Goal: Information Seeking & Learning: Learn about a topic

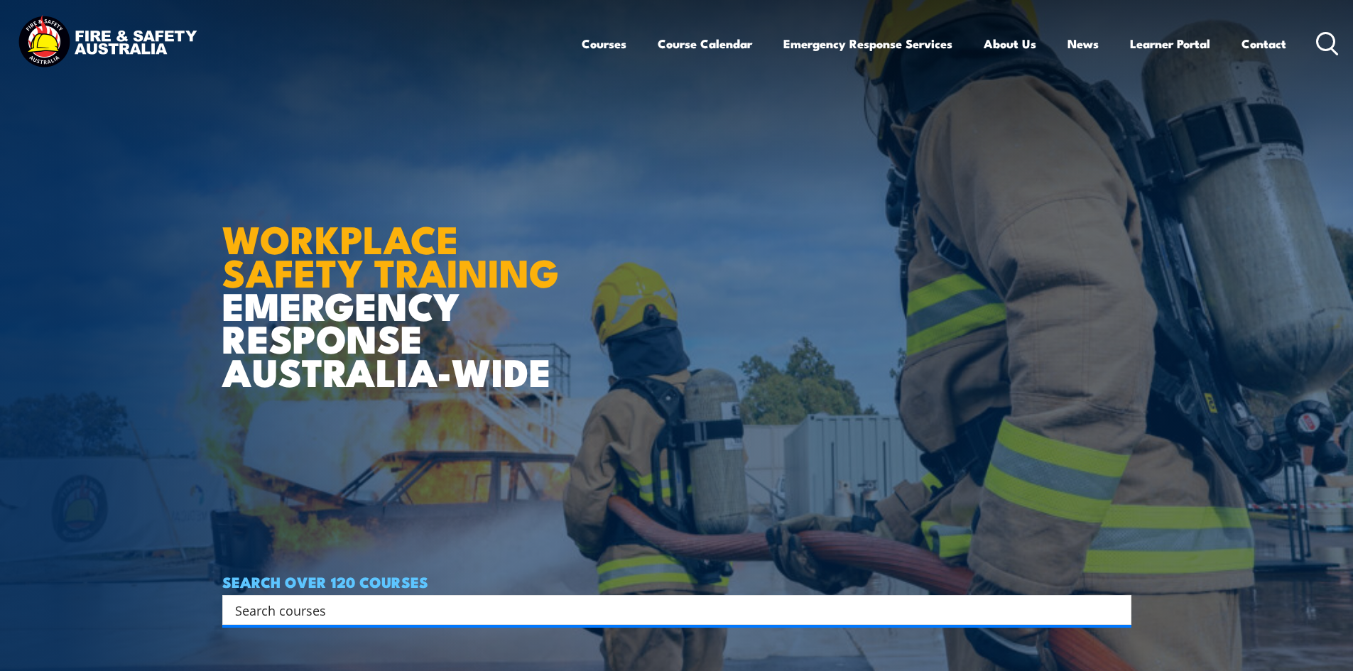
click at [1327, 43] on icon at bounding box center [1327, 43] width 23 height 23
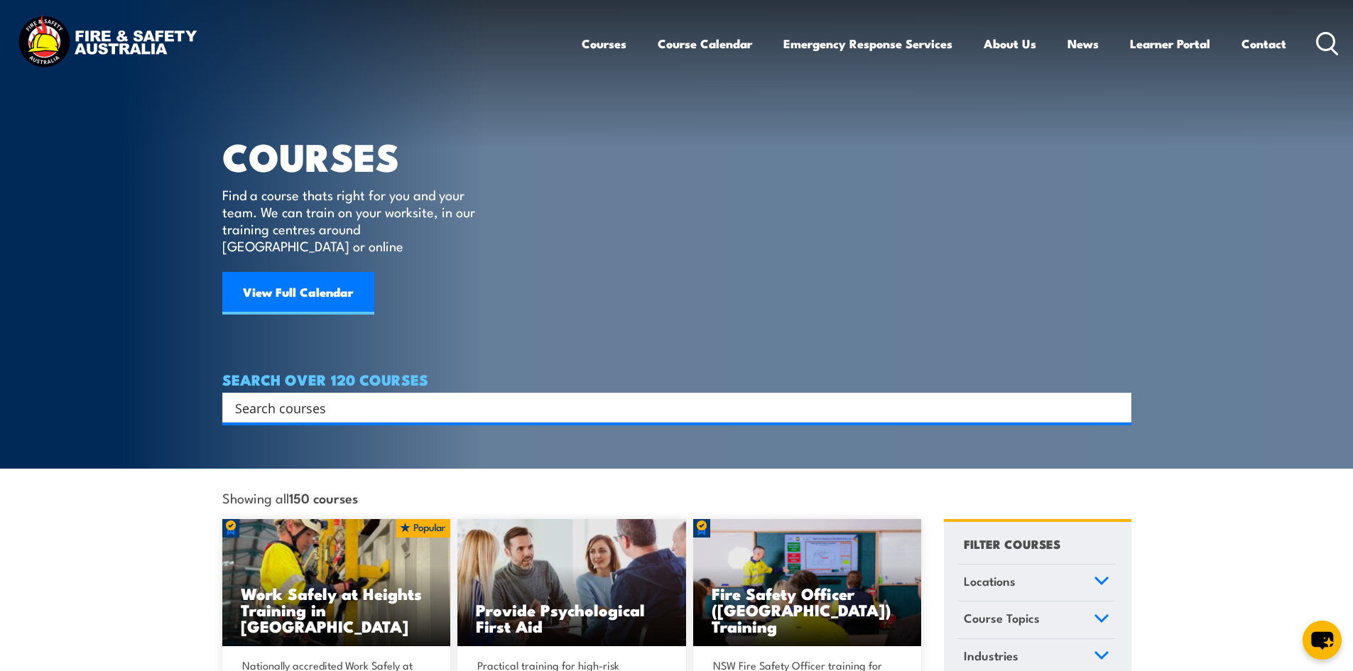
click at [311, 373] on h4 "SEARCH OVER 120 COURSES" at bounding box center [676, 379] width 909 height 16
click at [311, 397] on input "Search input" at bounding box center [667, 407] width 865 height 21
type input "ISO"
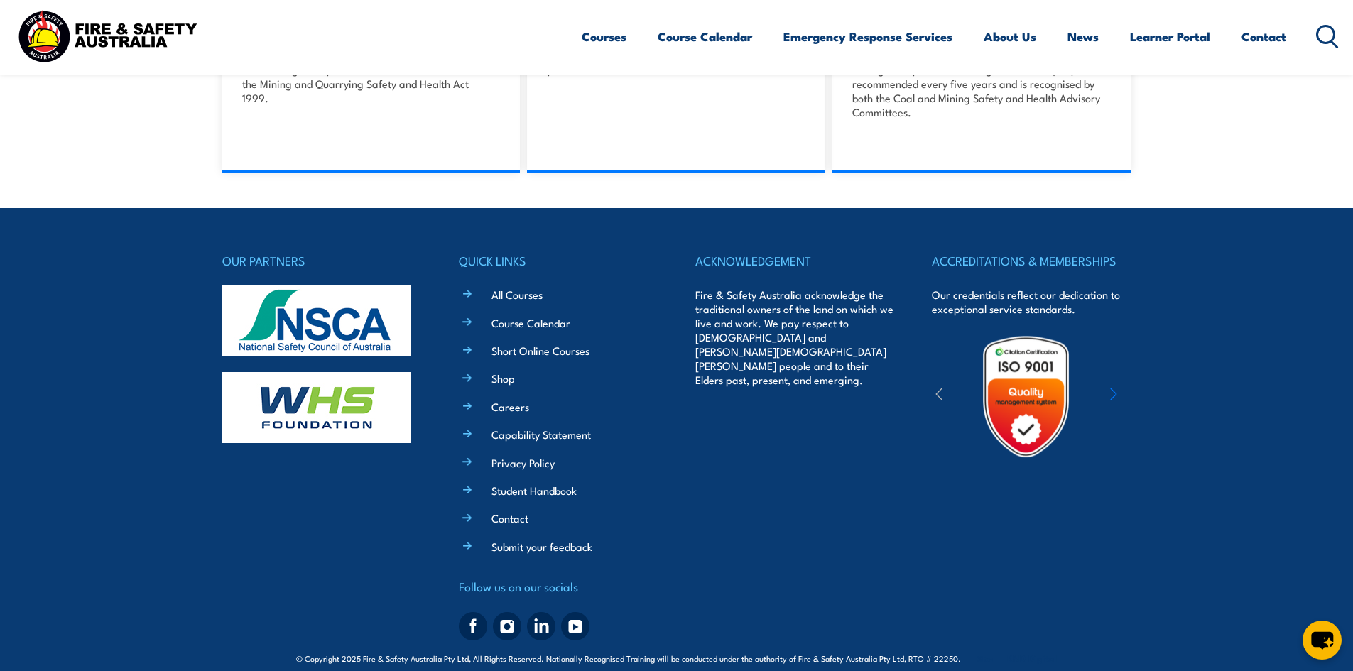
scroll to position [998, 0]
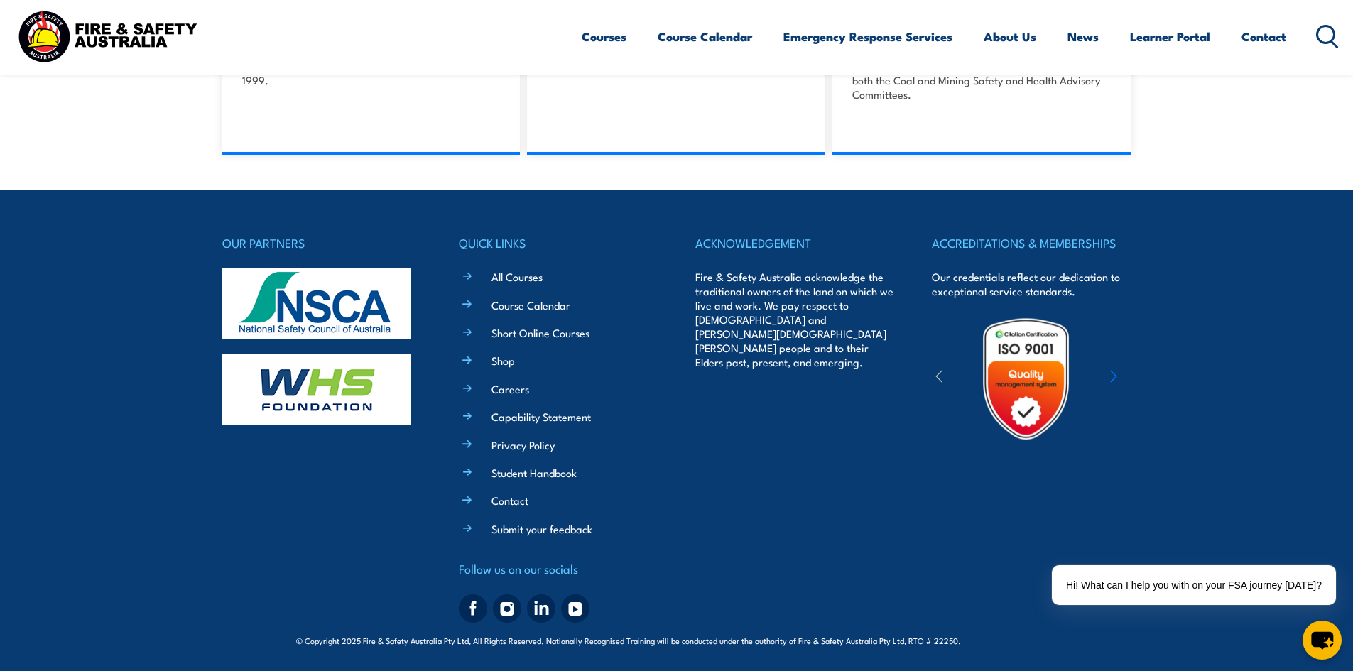
click at [1114, 376] on icon "button" at bounding box center [1113, 376] width 7 height 14
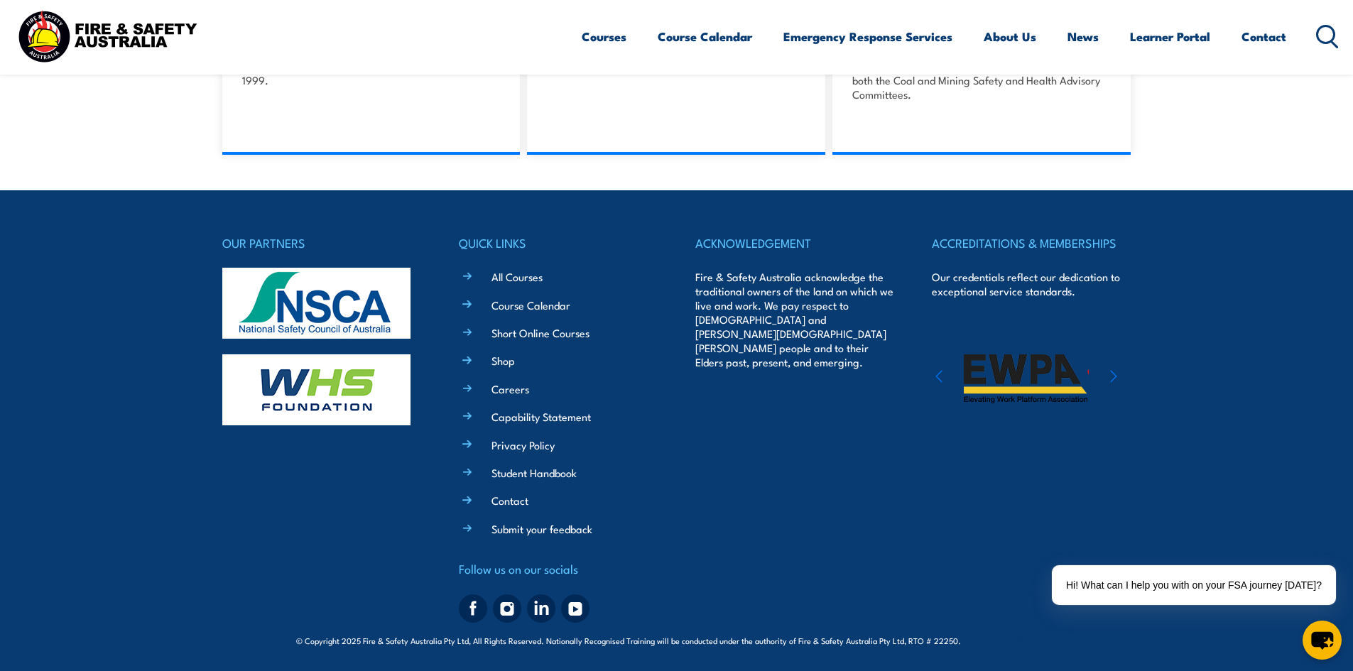
click at [1114, 376] on icon "button" at bounding box center [1113, 376] width 7 height 14
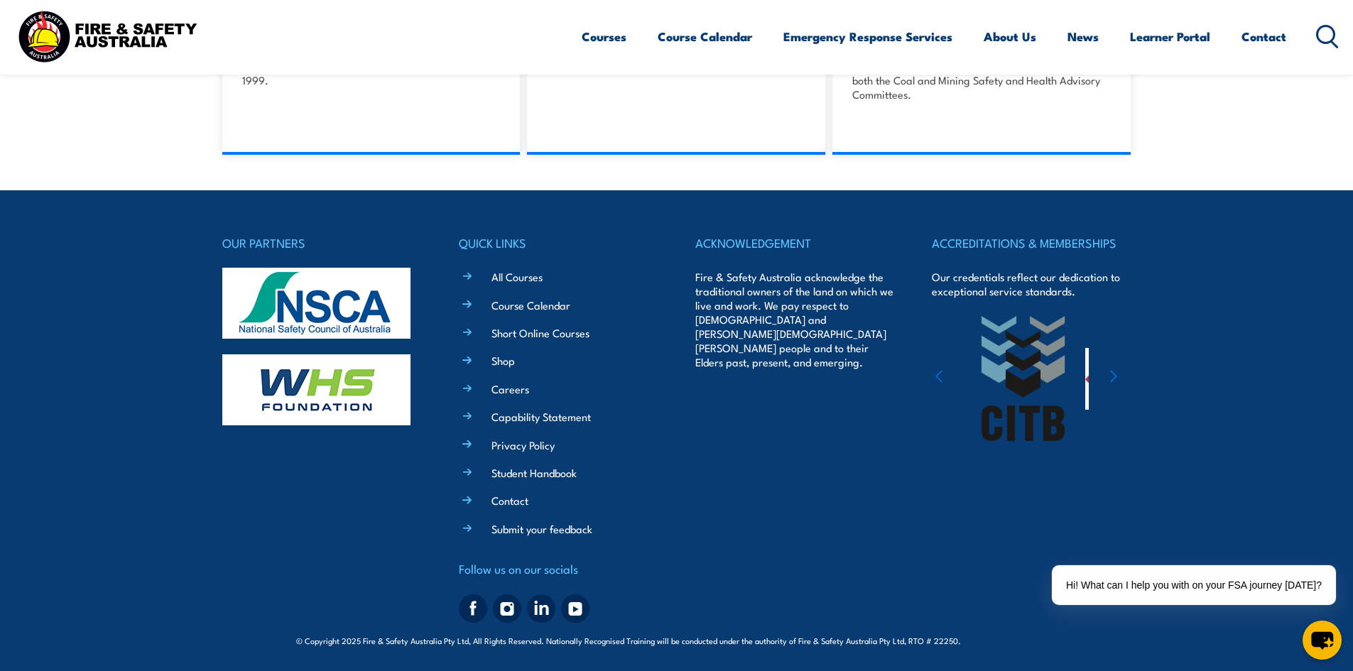
click at [1114, 376] on icon "button" at bounding box center [1113, 376] width 7 height 14
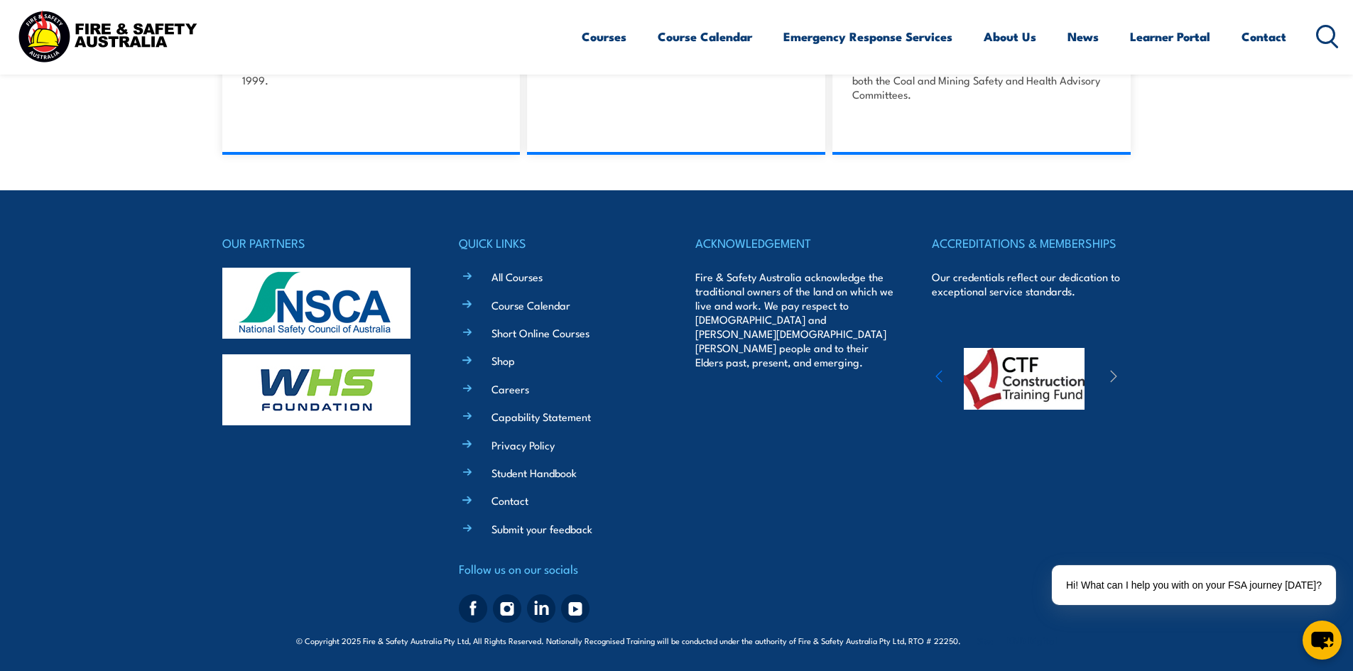
click at [1114, 376] on icon "button" at bounding box center [1113, 376] width 7 height 14
click at [942, 375] on icon "button" at bounding box center [938, 376] width 7 height 14
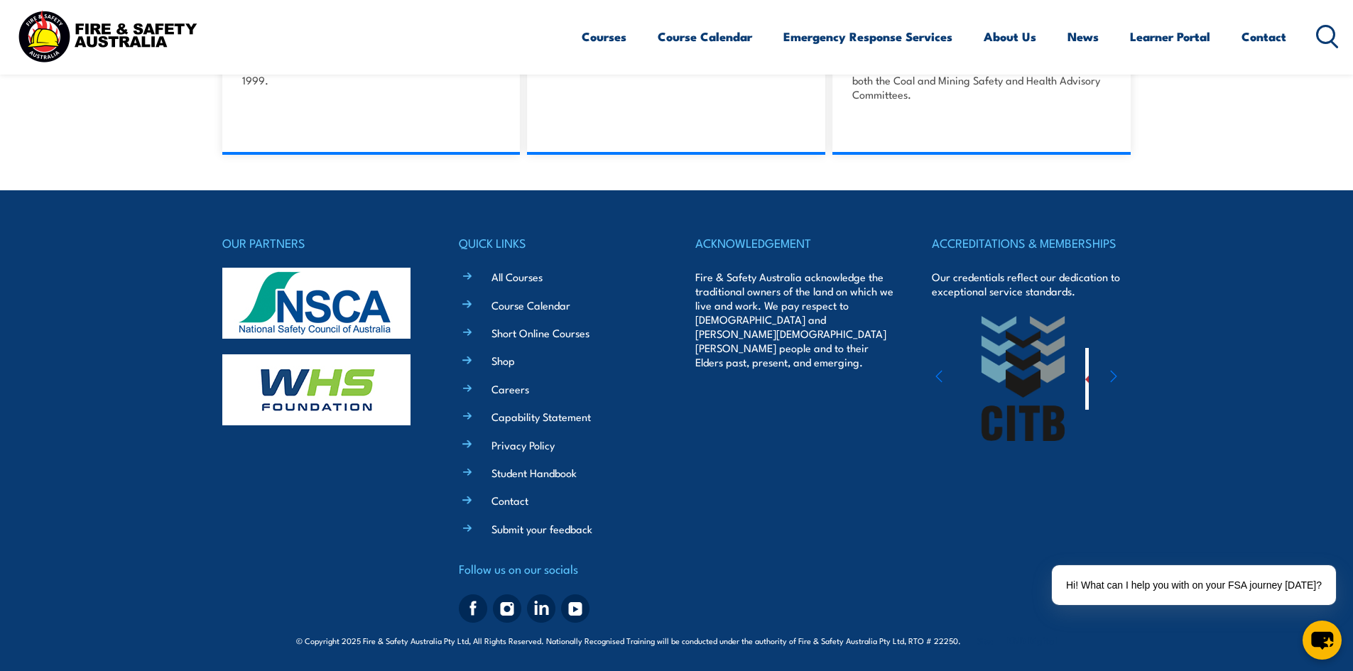
click at [942, 375] on icon "button" at bounding box center [938, 376] width 7 height 14
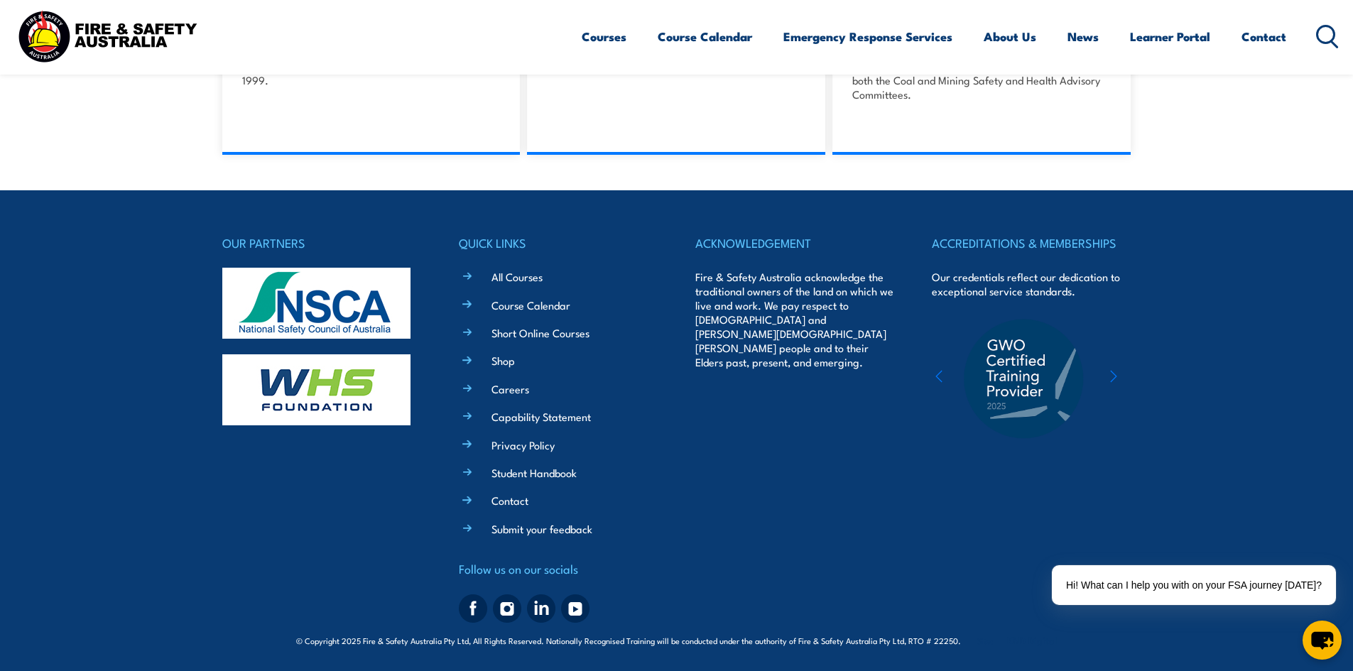
click at [942, 375] on icon "button" at bounding box center [938, 376] width 7 height 14
click at [1030, 375] on img at bounding box center [1026, 379] width 124 height 124
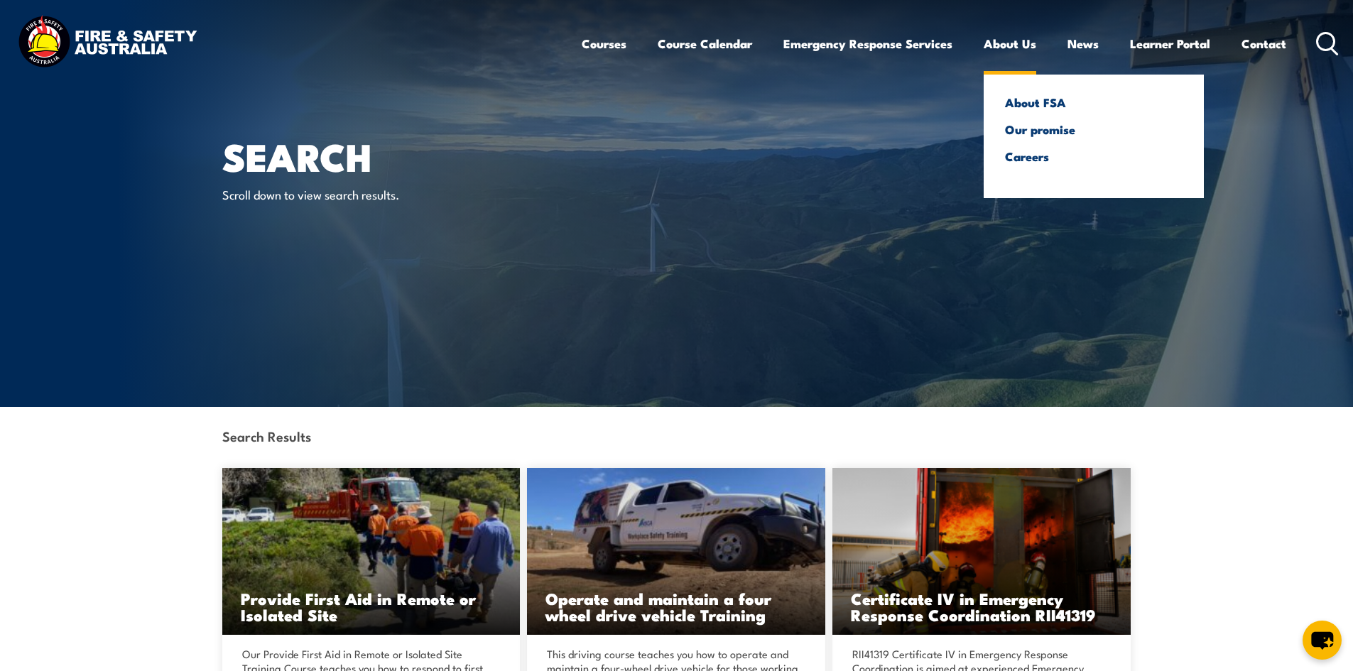
click at [1008, 45] on link "About Us" at bounding box center [1010, 44] width 53 height 38
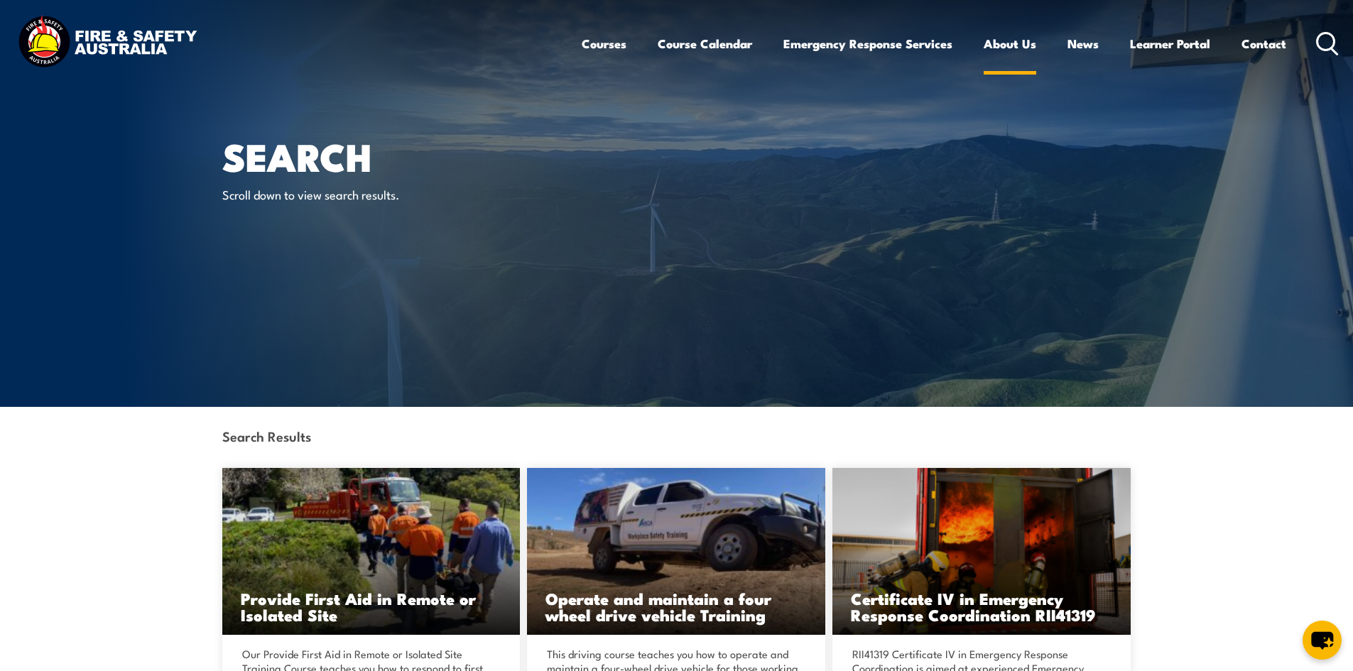
click at [1004, 43] on link "About Us" at bounding box center [1010, 44] width 53 height 38
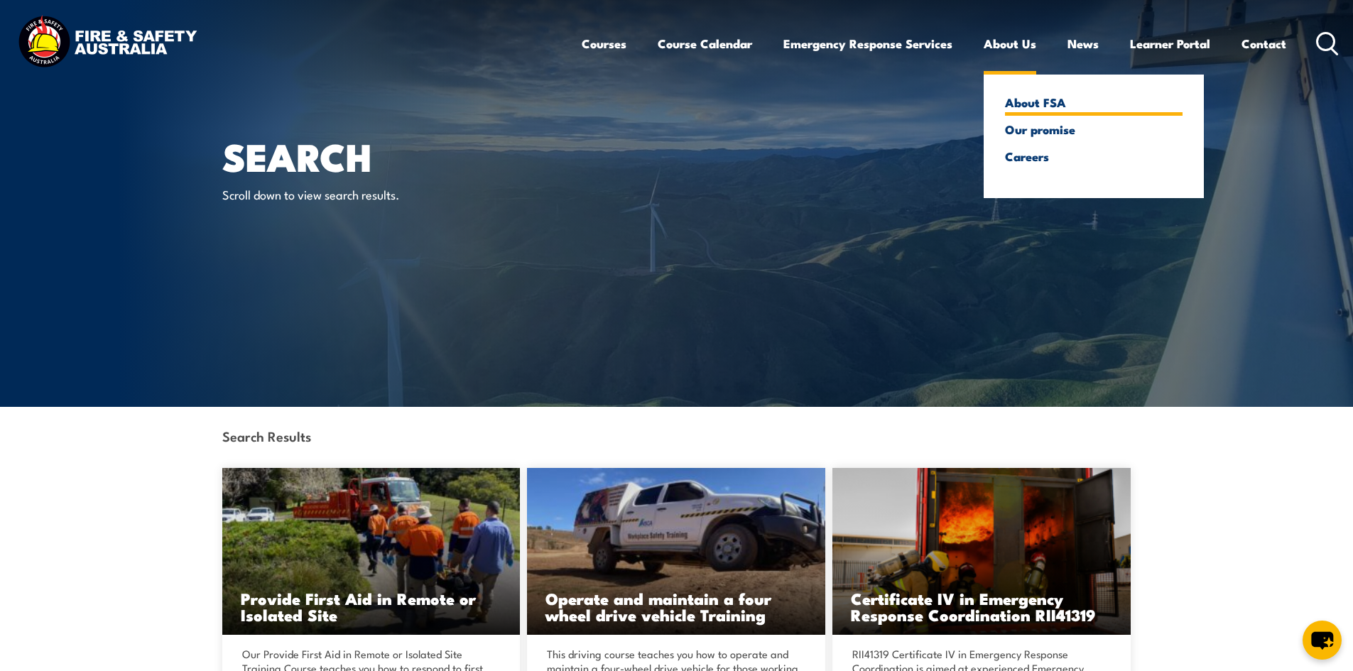
click at [1016, 109] on link "About FSA" at bounding box center [1094, 102] width 178 height 13
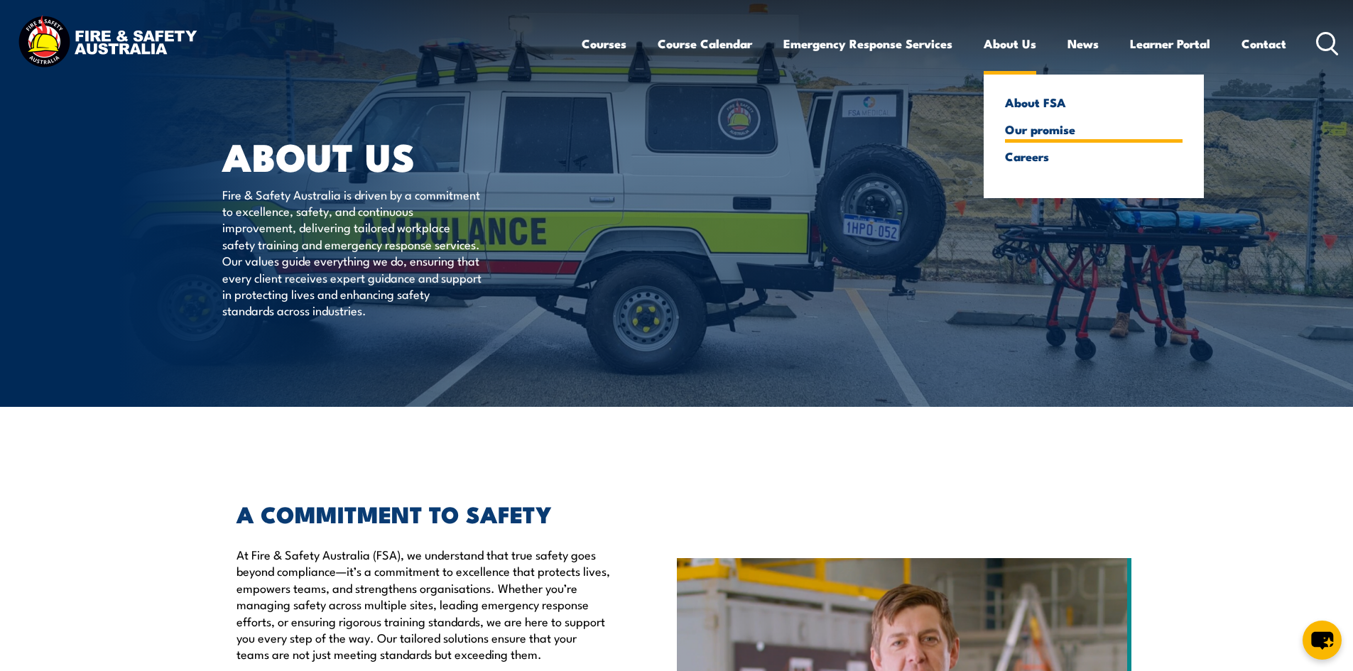
click at [1028, 134] on link "Our promise" at bounding box center [1094, 129] width 178 height 13
